Goal: Task Accomplishment & Management: Manage account settings

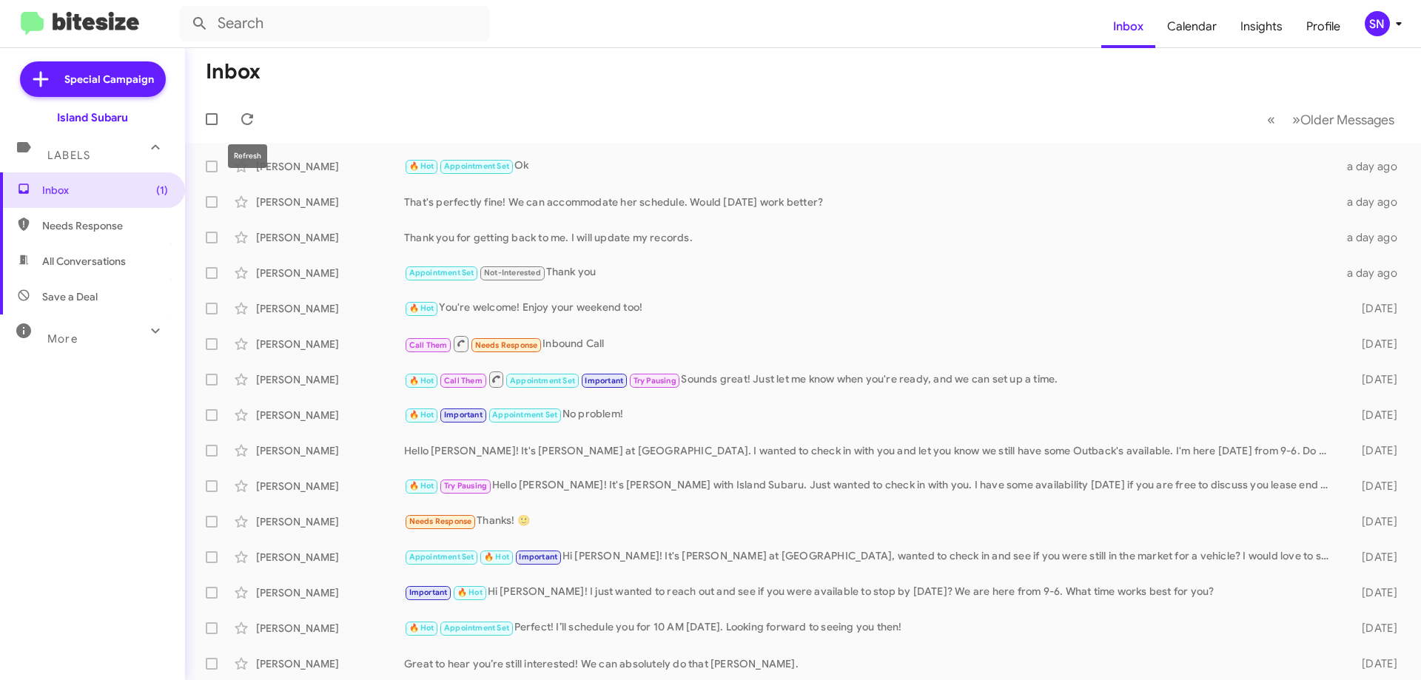
click at [258, 119] on span at bounding box center [247, 119] width 30 height 18
click at [253, 118] on icon at bounding box center [247, 119] width 12 height 12
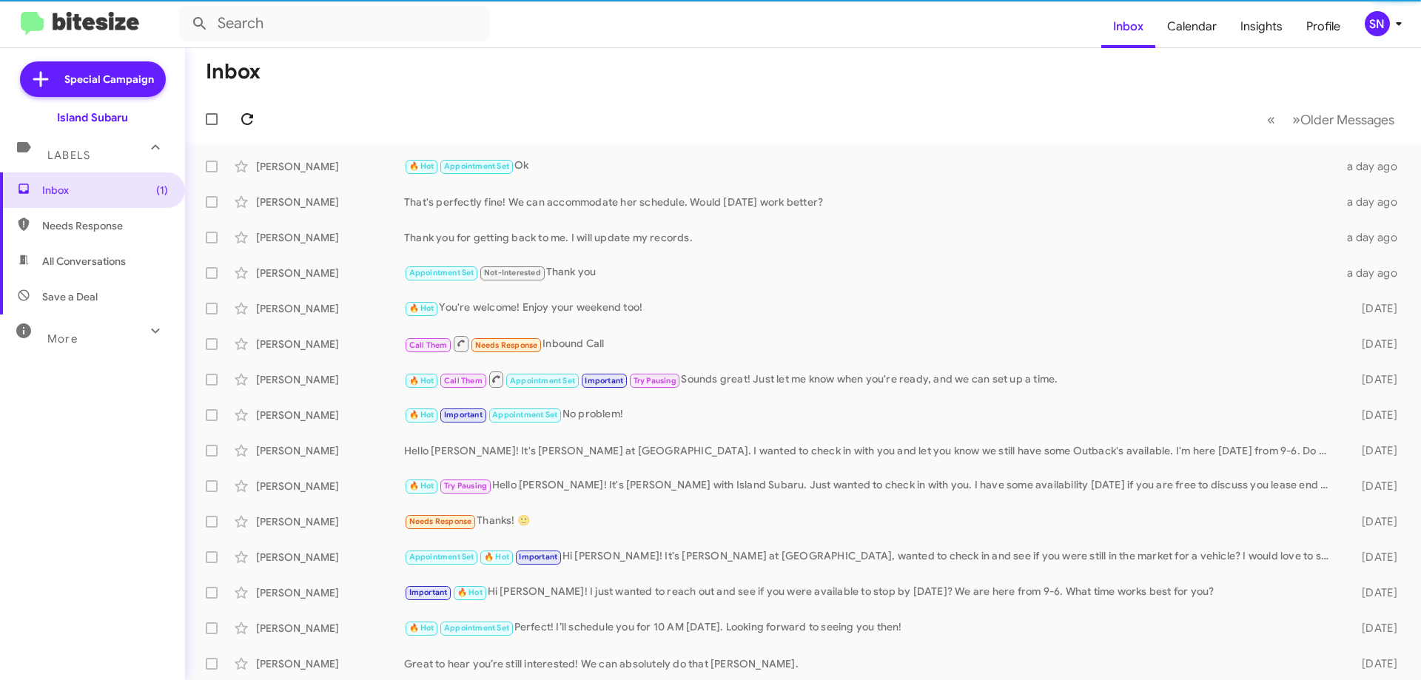
click at [253, 117] on icon at bounding box center [247, 119] width 12 height 12
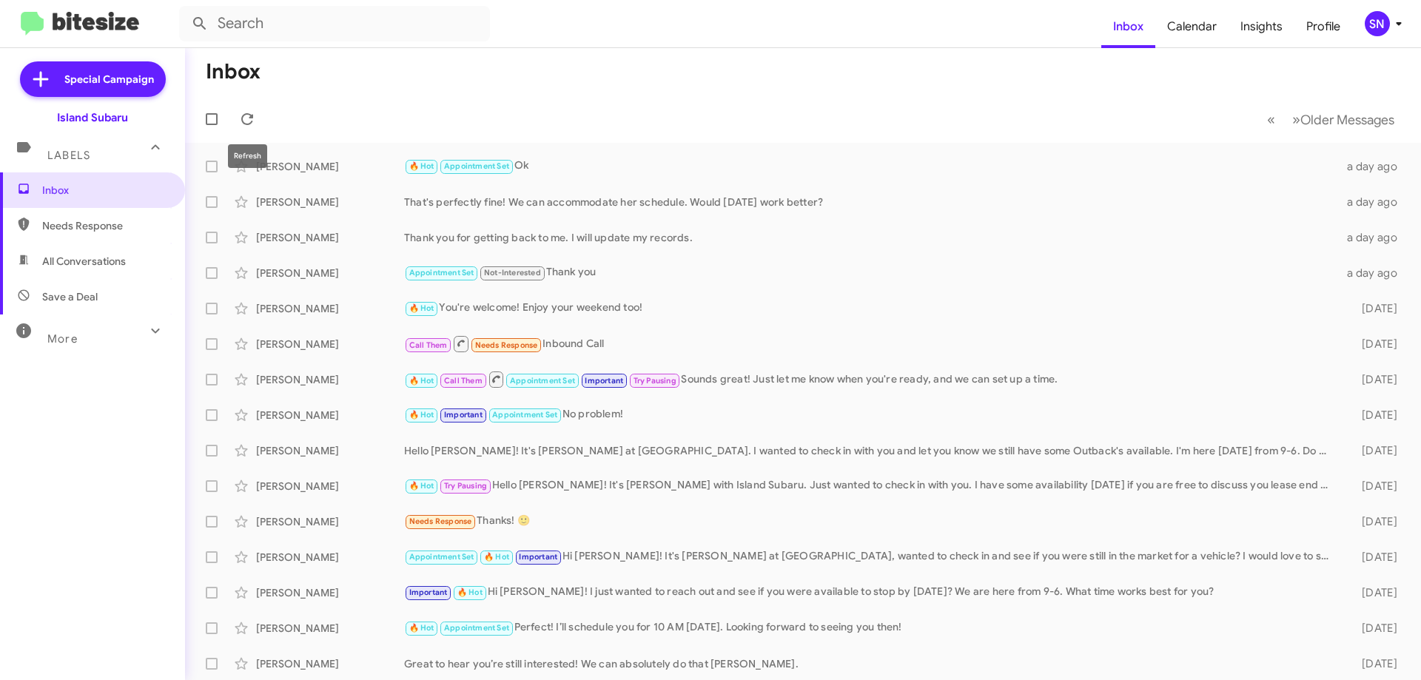
click at [233, 99] on mat-toolbar-row "« Previous » Next Older Messages" at bounding box center [803, 118] width 1236 height 47
click at [244, 110] on button at bounding box center [247, 119] width 30 height 30
click at [245, 113] on icon at bounding box center [247, 119] width 18 height 18
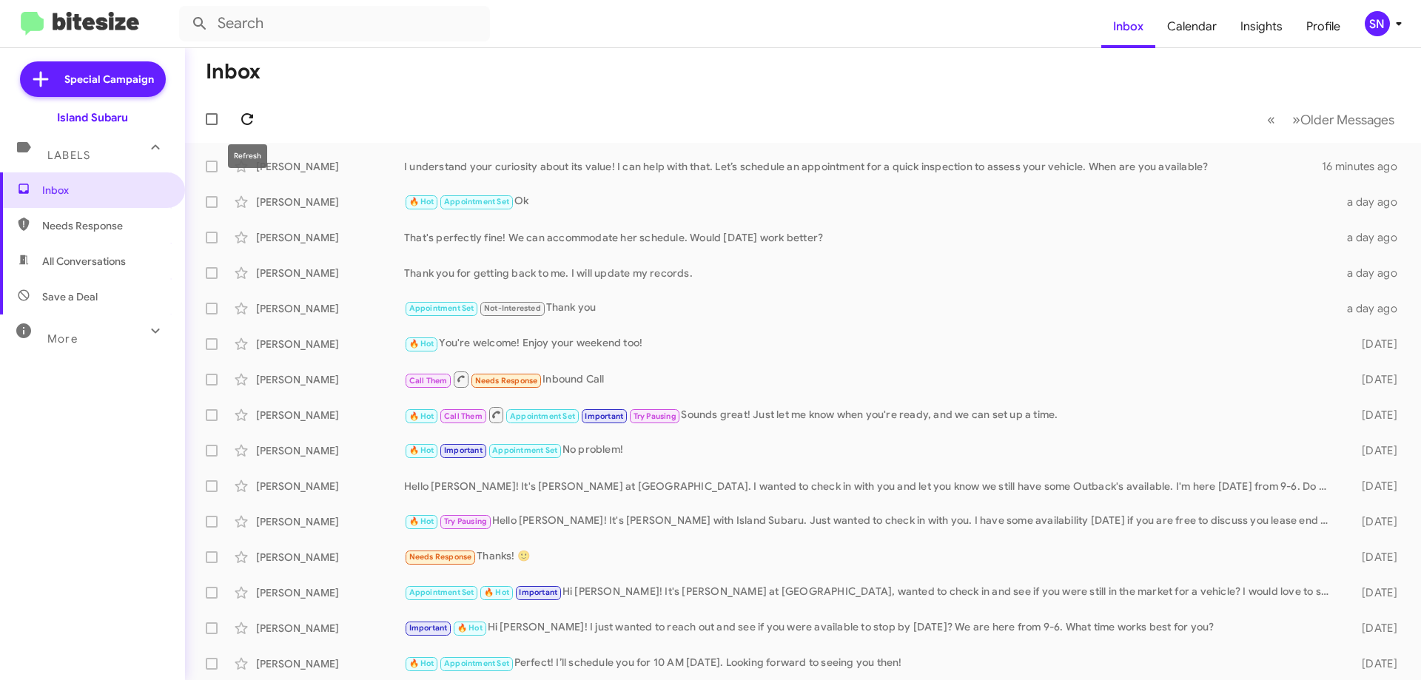
click at [246, 121] on icon at bounding box center [247, 119] width 18 height 18
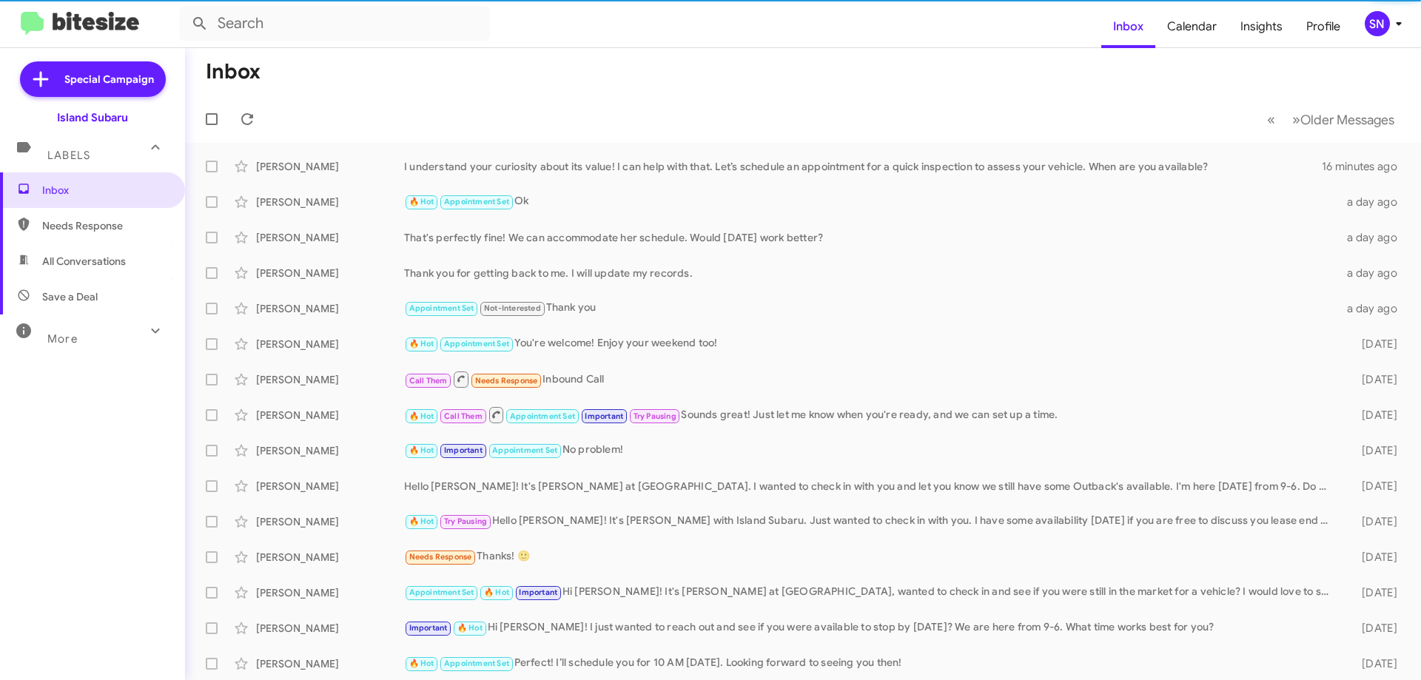
click at [1378, 29] on div "SN" at bounding box center [1377, 23] width 25 height 25
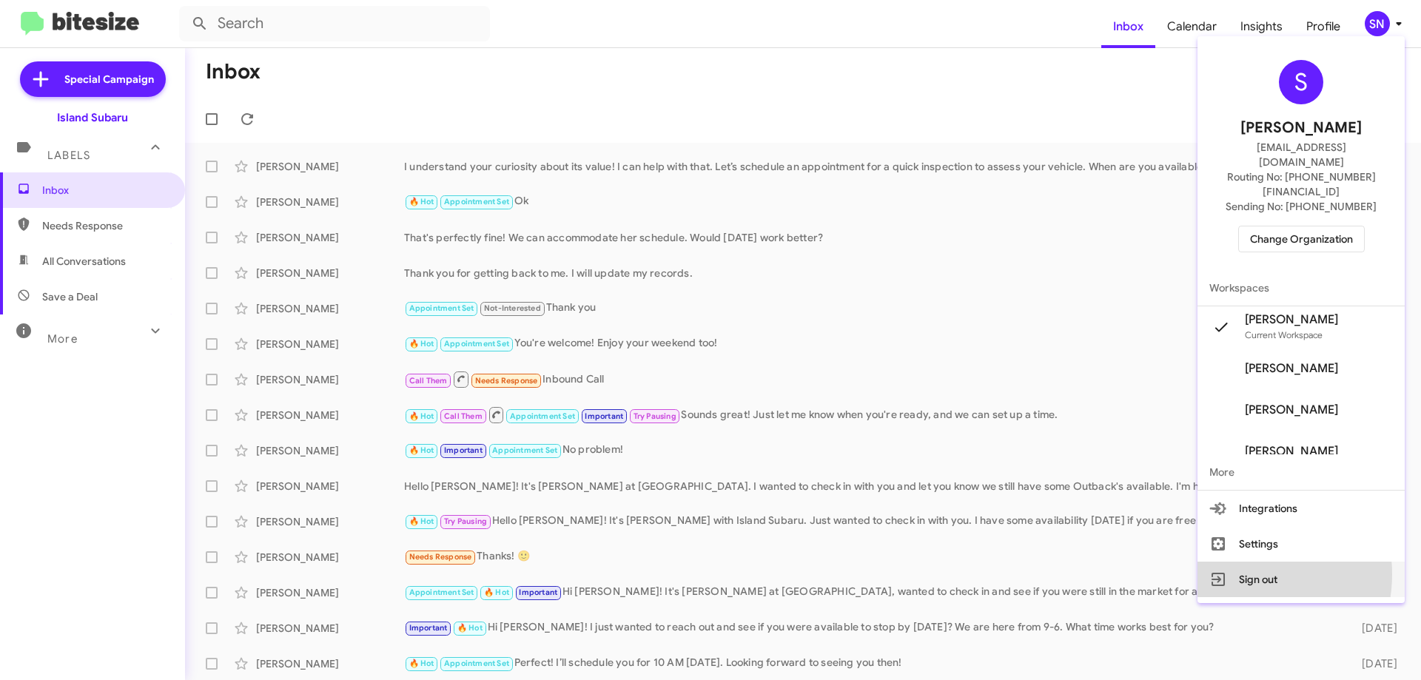
click at [1252, 562] on button "Sign out" at bounding box center [1301, 580] width 207 height 36
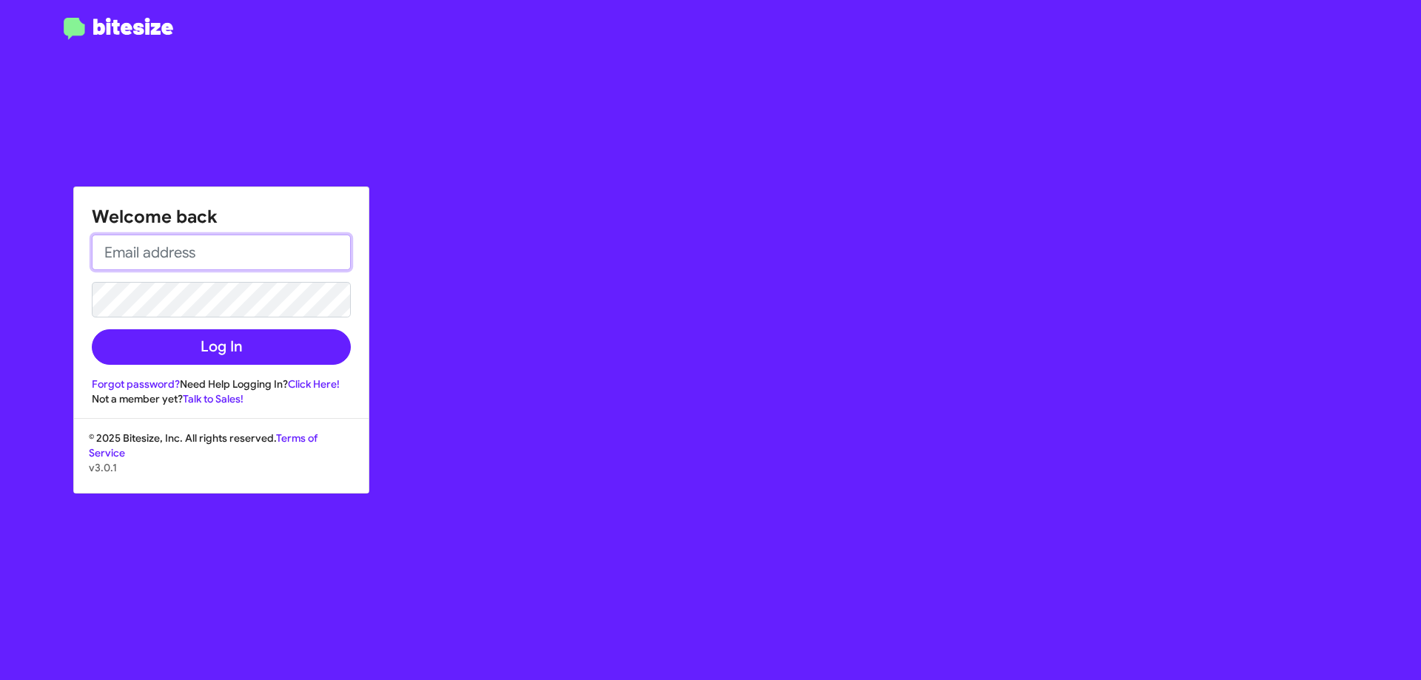
click at [211, 244] on input "email" at bounding box center [221, 253] width 259 height 36
type input "[EMAIL_ADDRESS][DOMAIN_NAME]"
click at [92, 329] on button "Log In" at bounding box center [221, 347] width 259 height 36
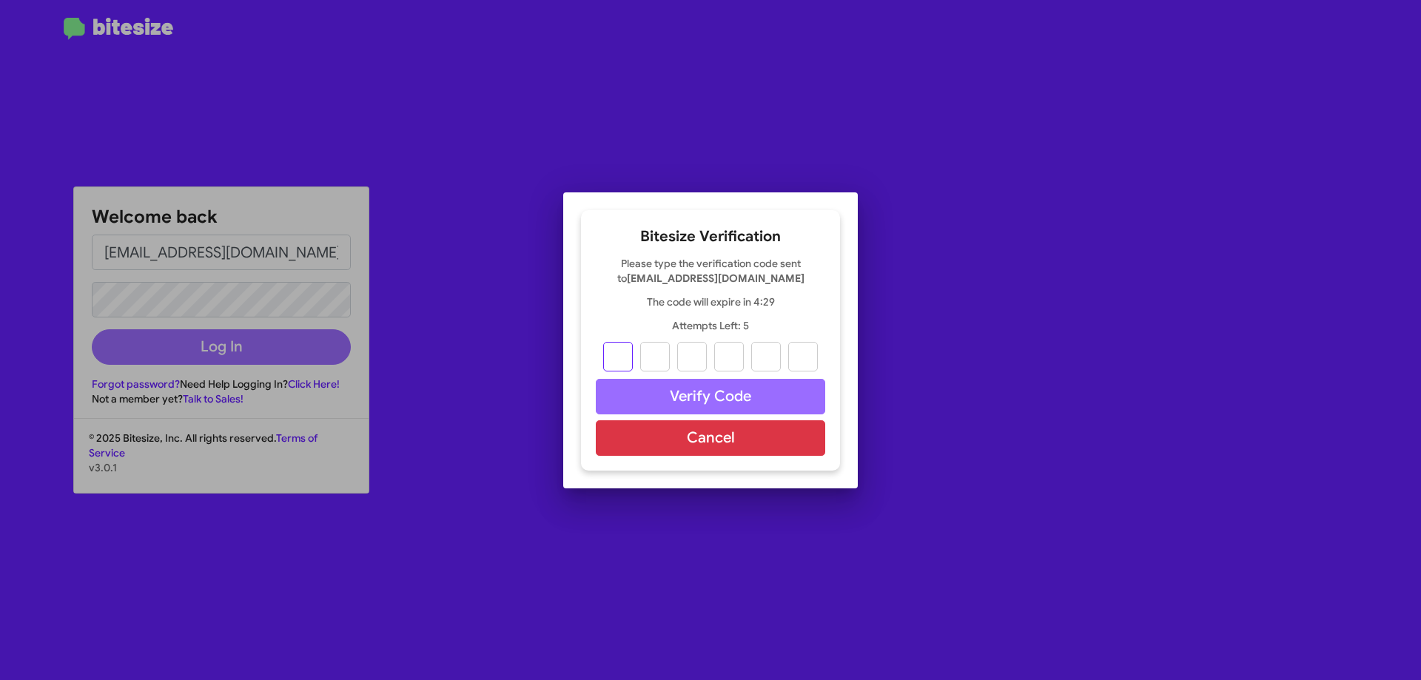
type input "3"
type input "2"
type input "3"
type input "2"
type input "8"
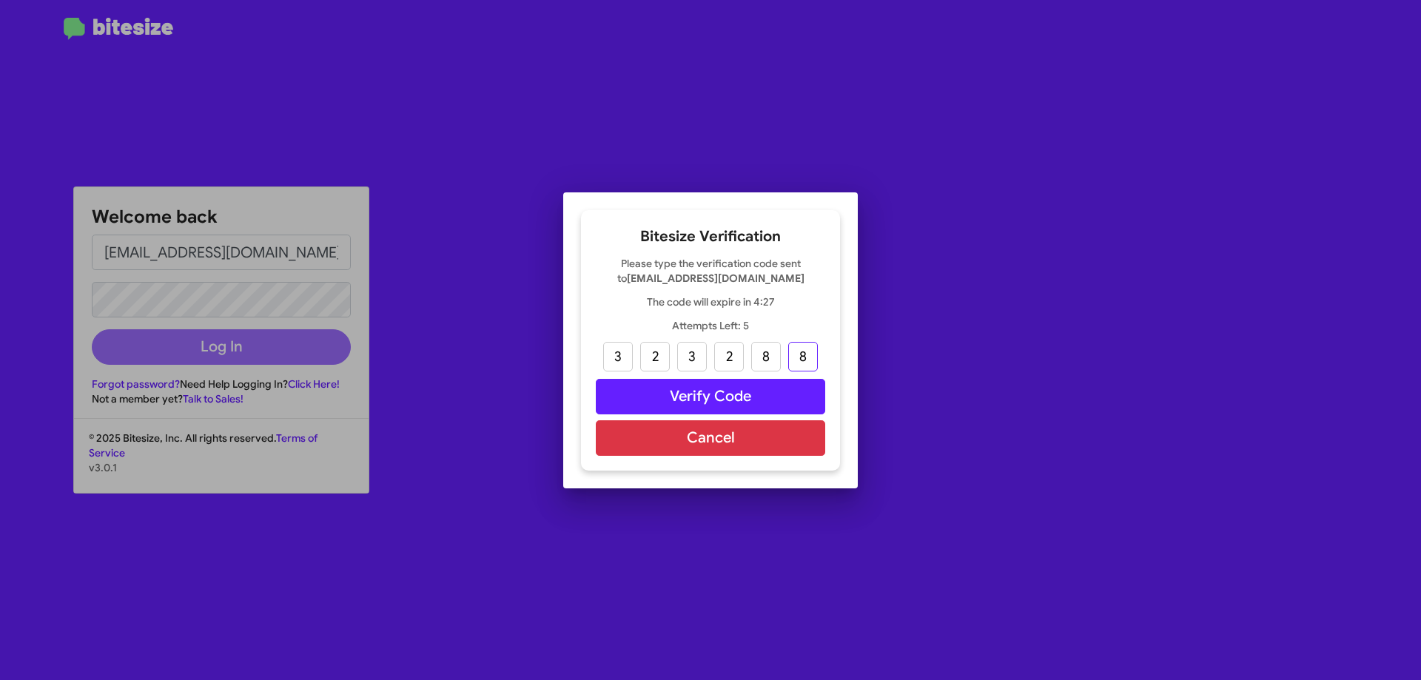
type input "8"
click at [756, 390] on button "Verify Code" at bounding box center [710, 397] width 229 height 36
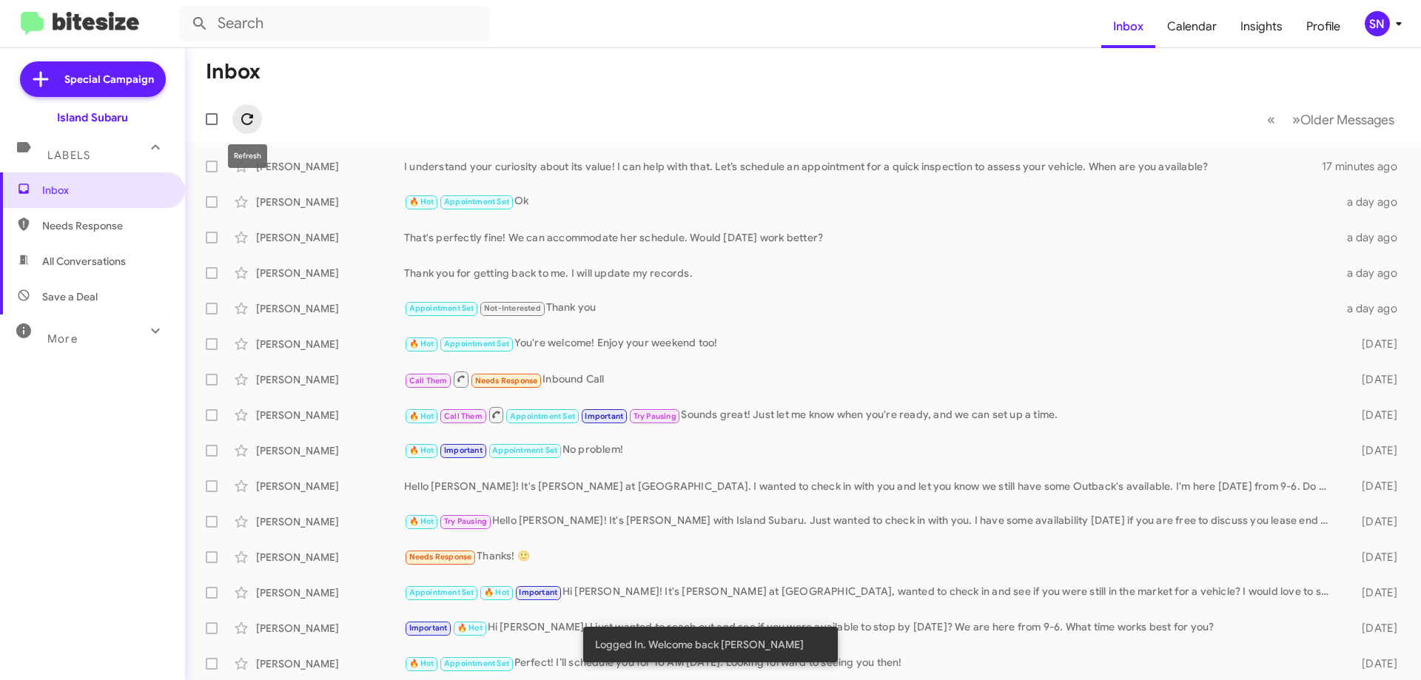
click at [258, 115] on span at bounding box center [247, 119] width 30 height 18
